Goal: Book appointment/travel/reservation

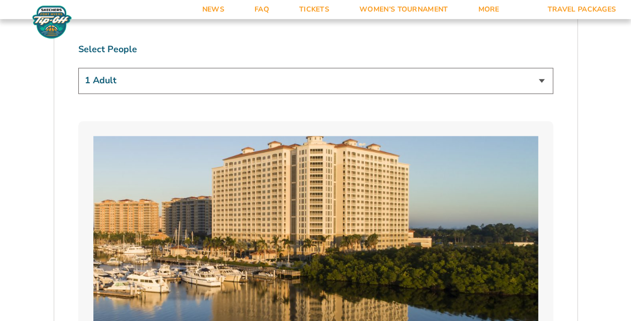
scroll to position [663, 0]
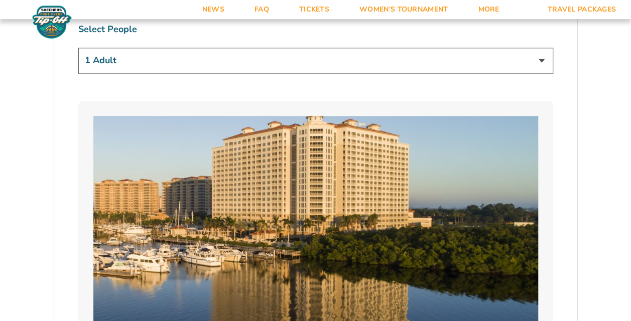
click at [540, 59] on select "1 Adult 2 Adults 3 Adults 4 Adults 2 Adults + 1 Child 2 Adults + 2 Children 2 A…" at bounding box center [315, 61] width 475 height 26
select select "2 Adults"
click at [78, 48] on select "1 Adult 2 Adults 3 Adults 4 Adults 2 Adults + 1 Child 2 Adults + 2 Children 2 A…" at bounding box center [315, 61] width 475 height 26
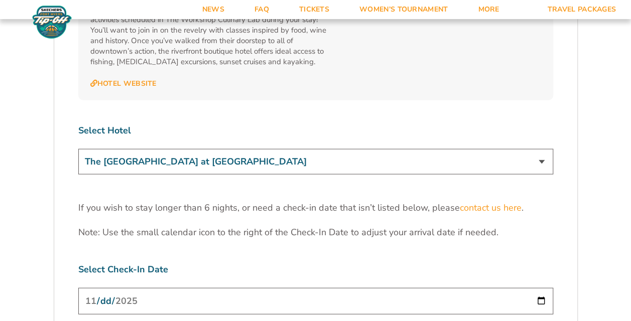
scroll to position [3020, 0]
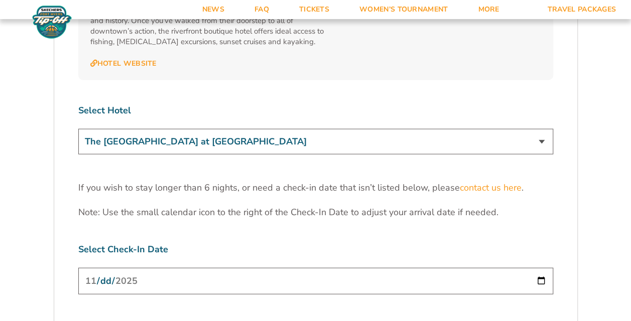
click at [533, 268] on input "[DATE]" at bounding box center [315, 281] width 475 height 27
click at [540, 129] on select "The [GEOGRAPHIC_DATA] at [GEOGRAPHIC_DATA] [GEOGRAPHIC_DATA] [GEOGRAPHIC_DATA],…" at bounding box center [315, 142] width 475 height 26
click at [78, 129] on select "The [GEOGRAPHIC_DATA] at [GEOGRAPHIC_DATA] [GEOGRAPHIC_DATA] [GEOGRAPHIC_DATA],…" at bounding box center [315, 142] width 475 height 26
click at [538, 268] on input "[DATE]" at bounding box center [315, 281] width 475 height 27
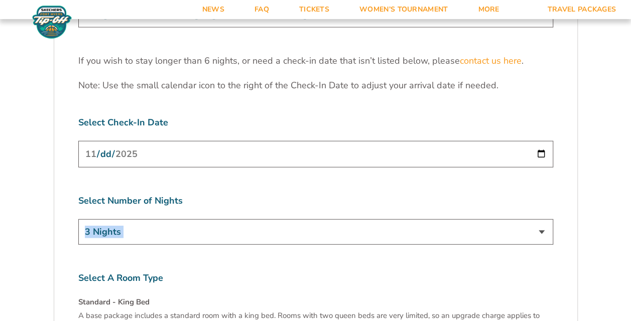
scroll to position [3200, 0]
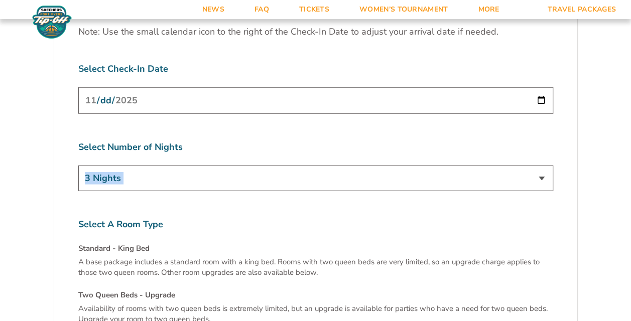
click at [542, 166] on select "3 Nights 4 Nights 5 Nights 6 Nights" at bounding box center [315, 179] width 475 height 26
select select "4 Nights"
click at [78, 166] on select "3 Nights 4 Nights 5 Nights 6 Nights" at bounding box center [315, 179] width 475 height 26
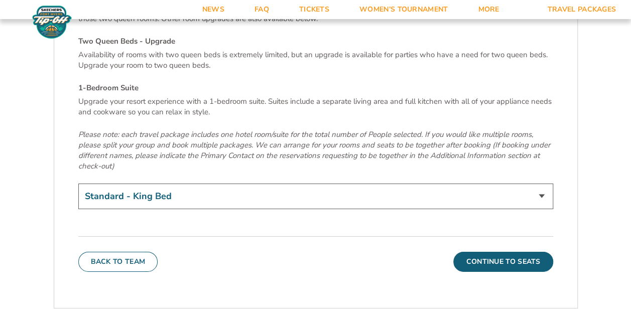
scroll to position [3475, 0]
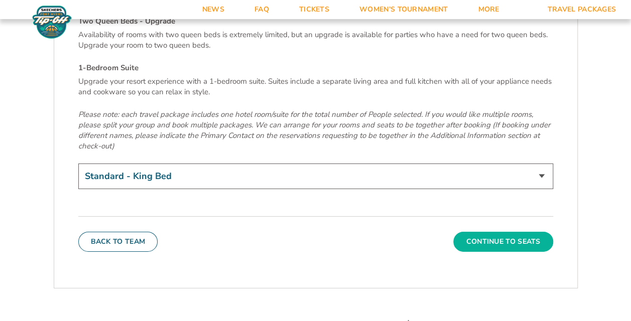
click at [516, 232] on button "Continue To Seats" at bounding box center [502, 242] width 99 height 20
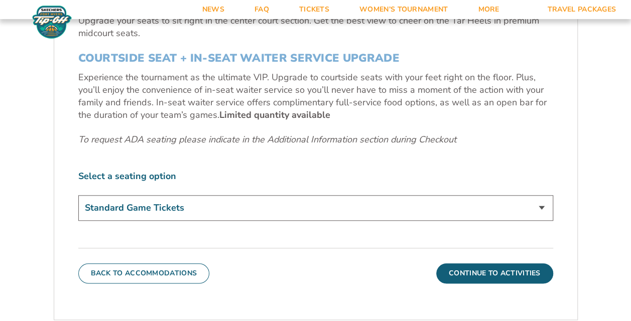
scroll to position [455, 0]
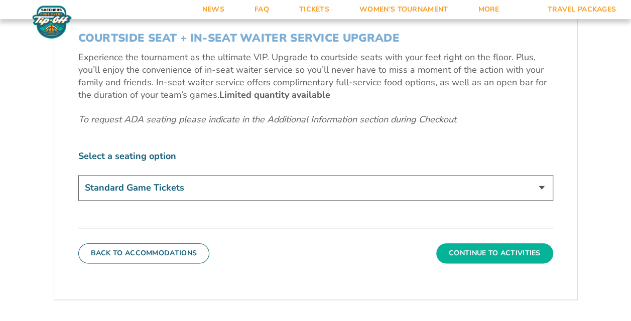
click at [507, 247] on button "Continue To Activities" at bounding box center [494, 254] width 117 height 20
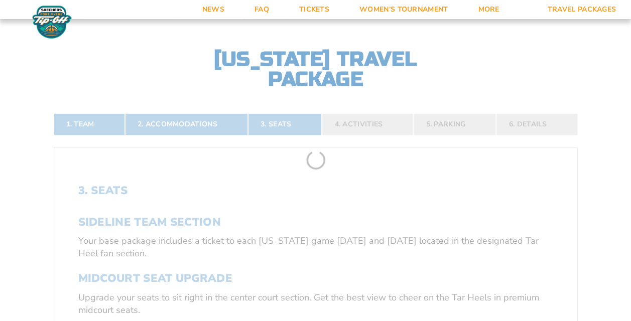
scroll to position [152, 0]
